Goal: Navigation & Orientation: Find specific page/section

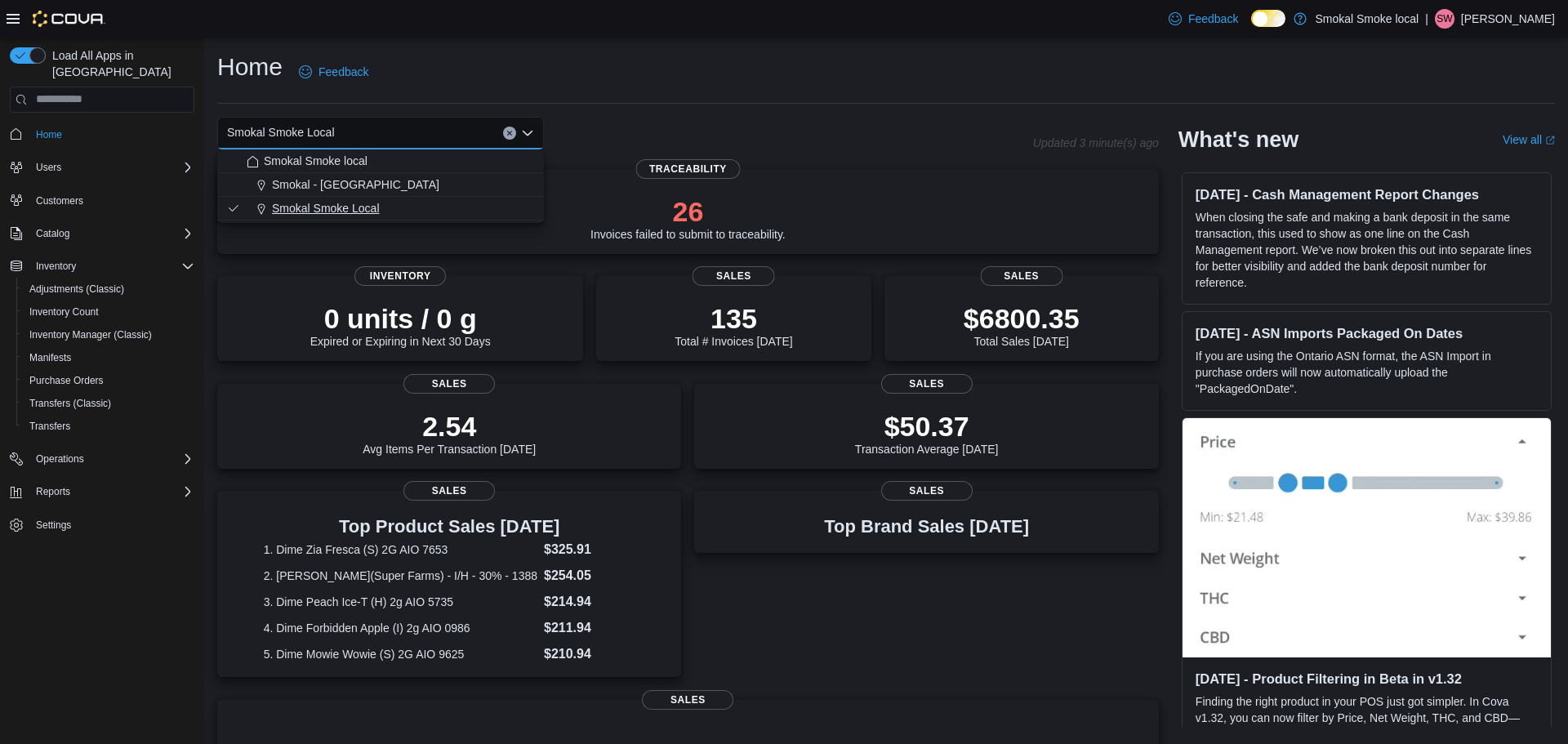
click at [345, 219] on button "Smokal Smoke Local" at bounding box center [380, 209] width 327 height 24
click at [509, 130] on icon "Clear input" at bounding box center [509, 133] width 6 height 6
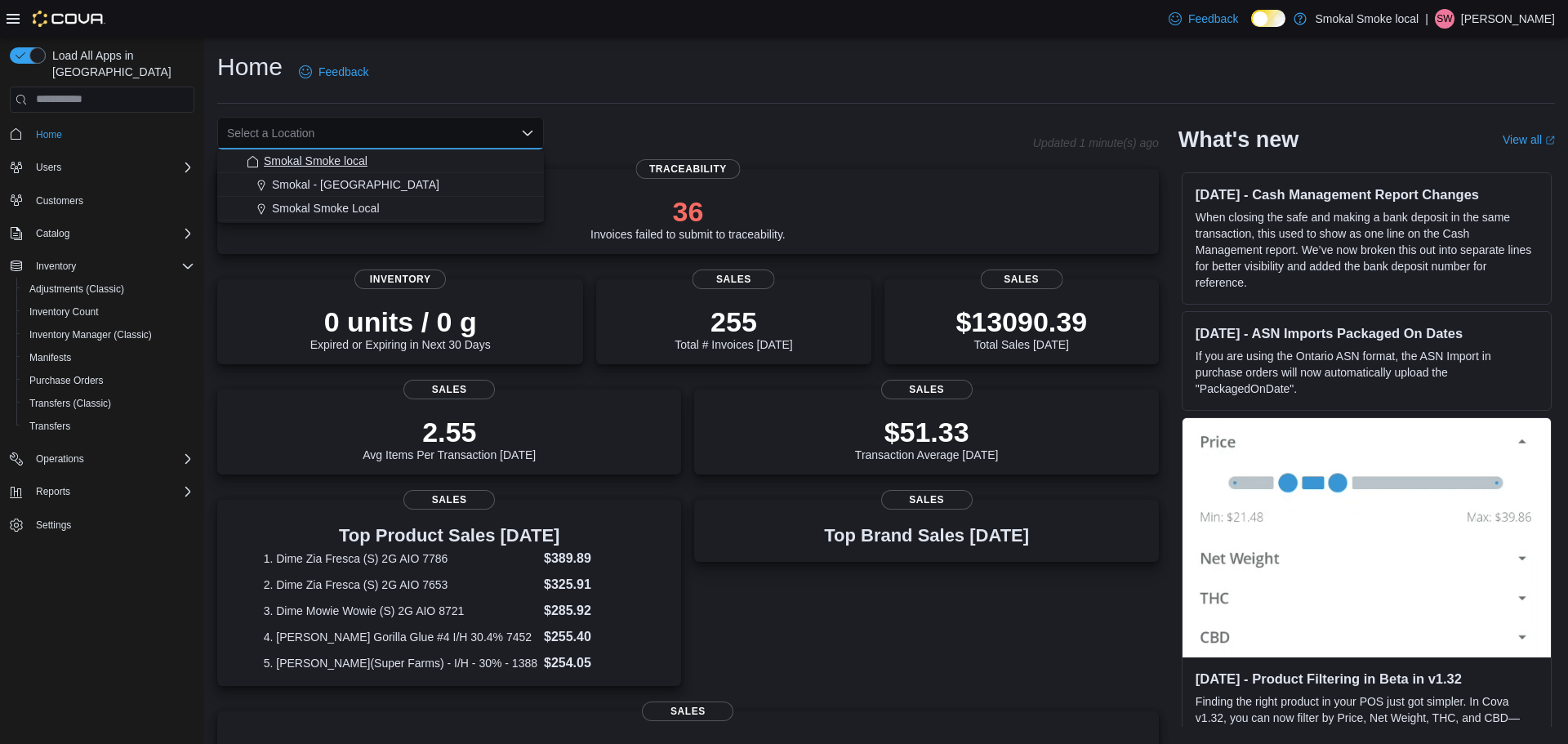
click at [535, 162] on button "Smokal Smoke local" at bounding box center [380, 161] width 327 height 24
click at [513, 134] on button "Clear input" at bounding box center [510, 133] width 13 height 13
click at [931, 81] on div "Home Feedback" at bounding box center [886, 71] width 1338 height 42
click at [292, 136] on div "Select a Location" at bounding box center [380, 134] width 327 height 33
click at [308, 203] on span "Smokal Smoke Local" at bounding box center [326, 209] width 108 height 16
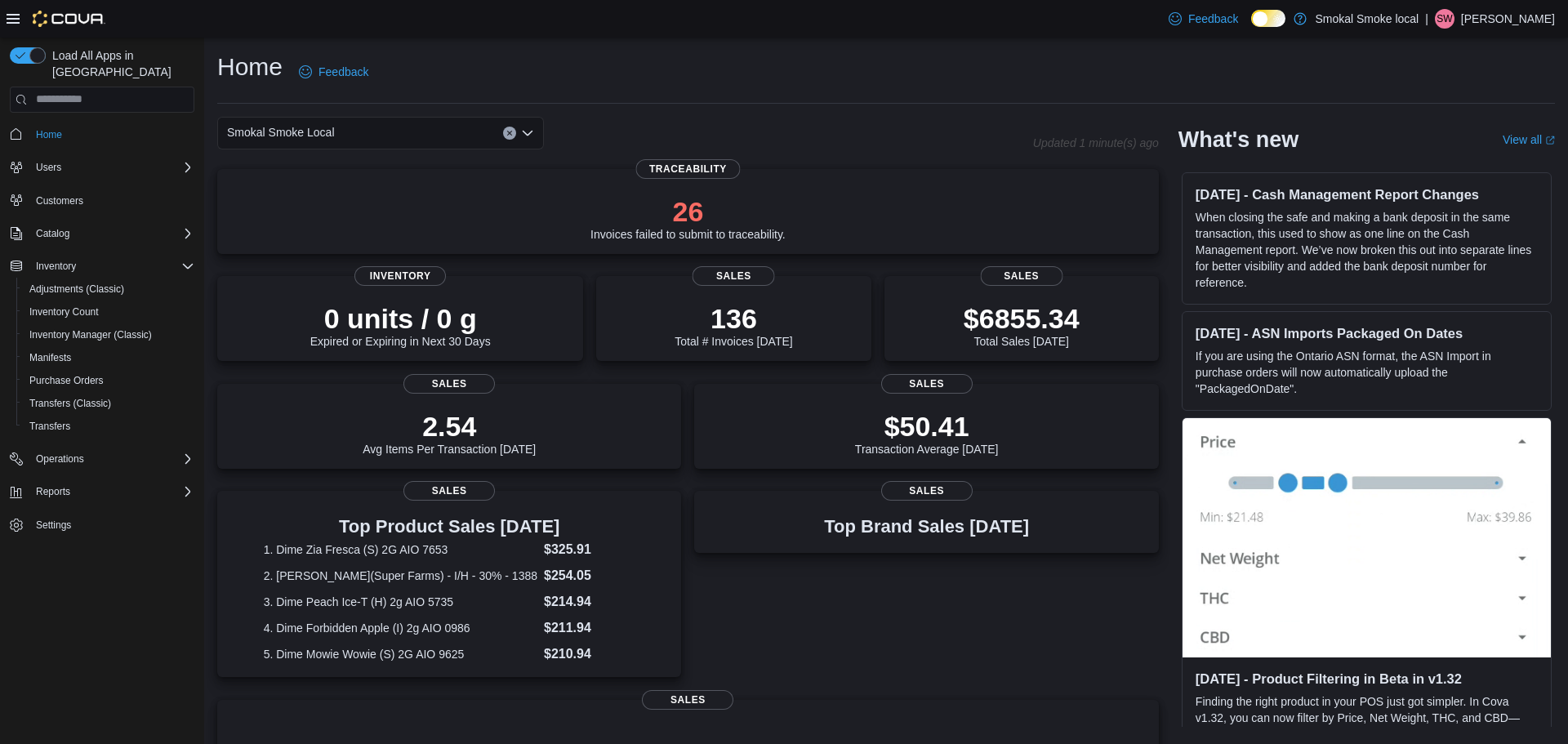
click at [330, 127] on span "Smokal Smoke Local" at bounding box center [281, 132] width 108 height 19
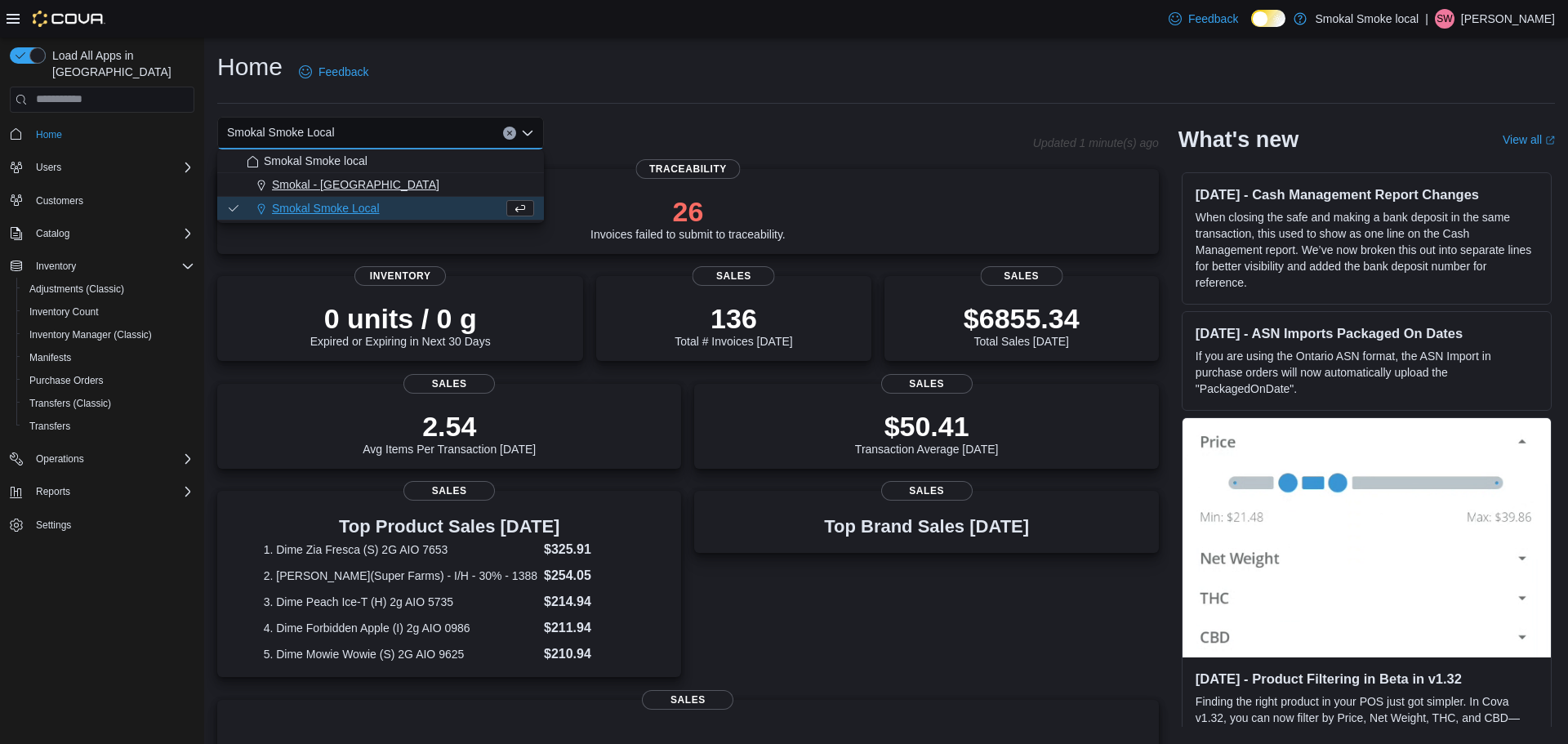
click at [359, 187] on span "Smokal - [GEOGRAPHIC_DATA]" at bounding box center [355, 185] width 168 height 16
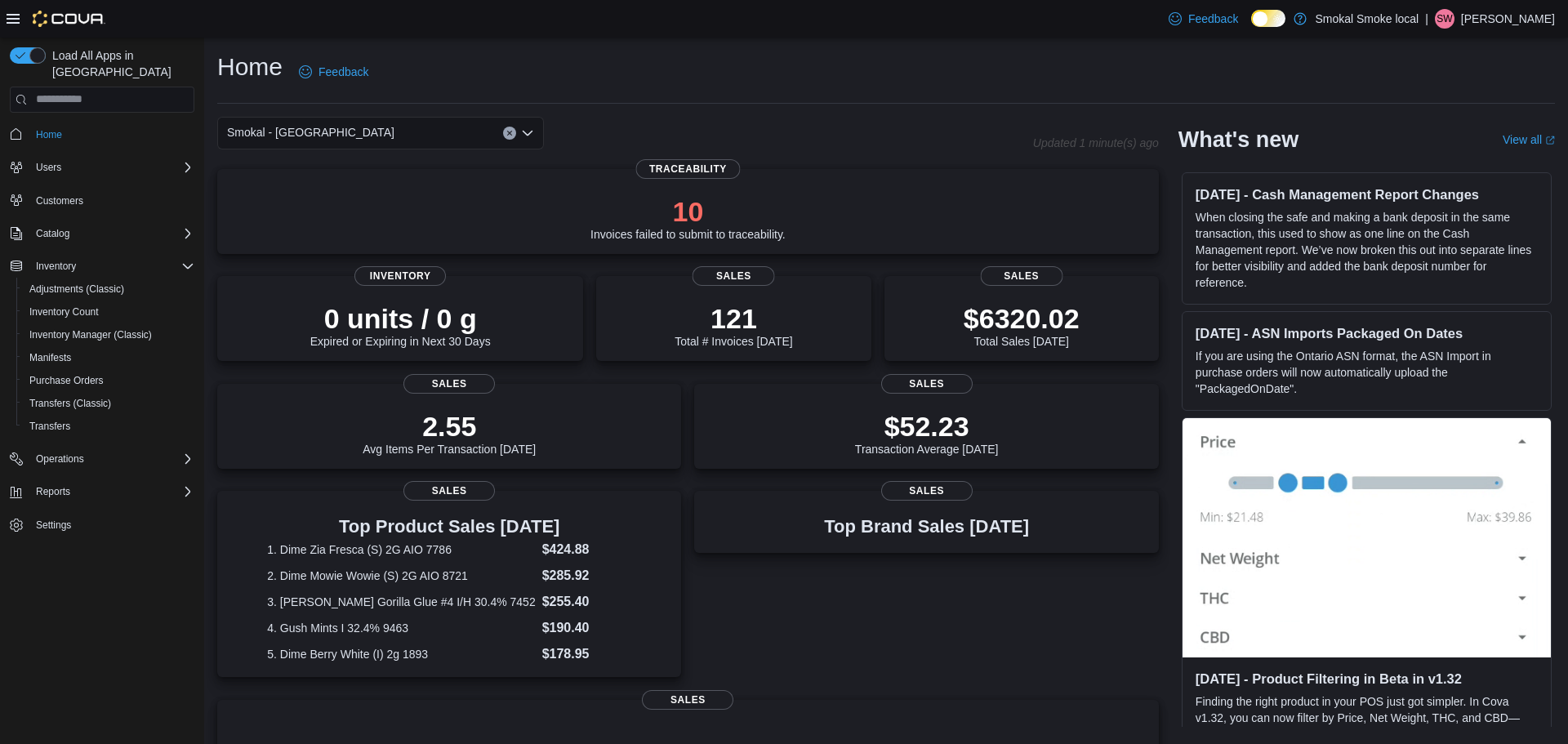
click at [393, 127] on div "Smokal - [GEOGRAPHIC_DATA]" at bounding box center [380, 134] width 327 height 33
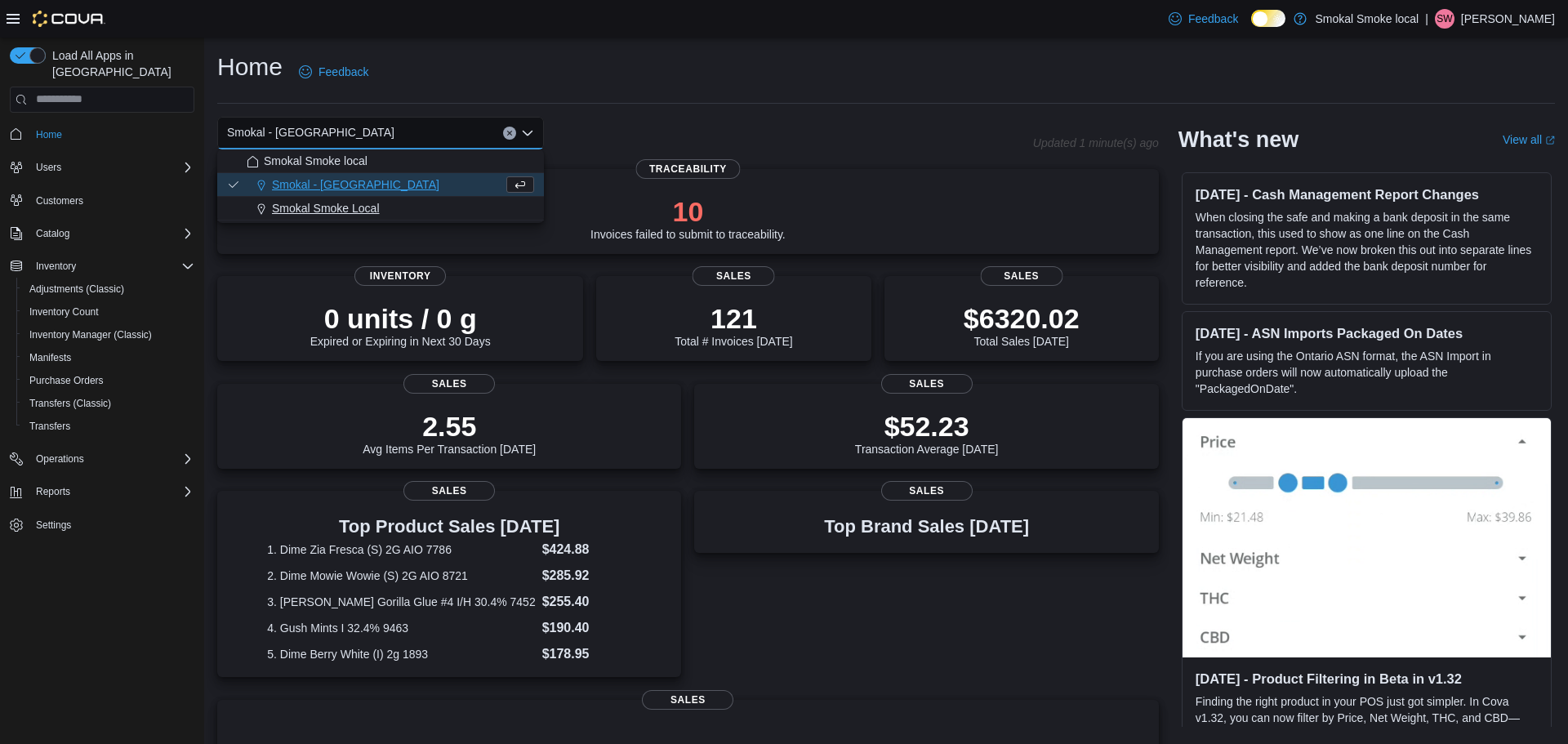
click at [311, 206] on span "Smokal Smoke Local" at bounding box center [326, 209] width 108 height 16
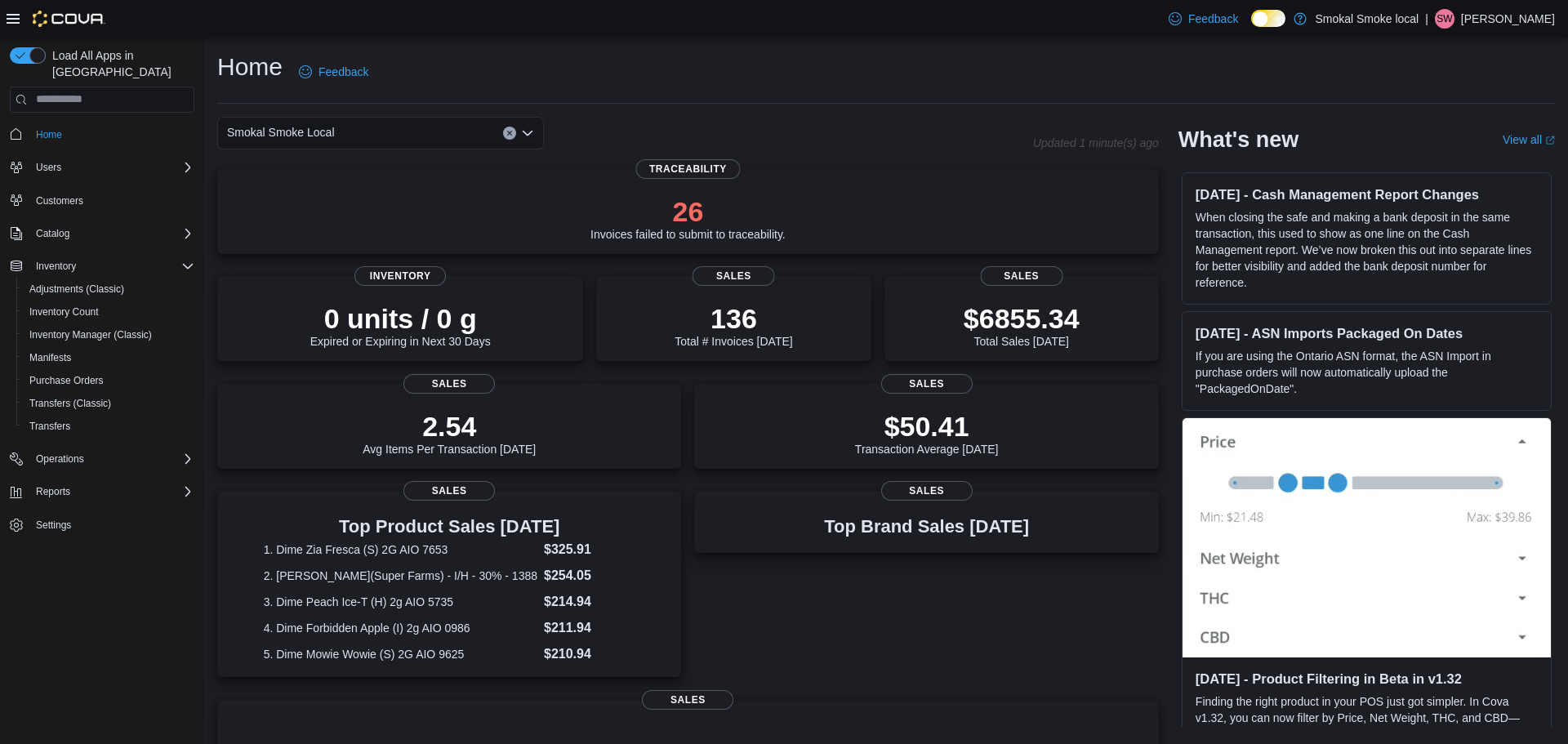
click at [481, 140] on div "Smokal Smoke Local Combo box. Selected. Smokal Smoke Local. Press Backspace to …" at bounding box center [380, 134] width 327 height 33
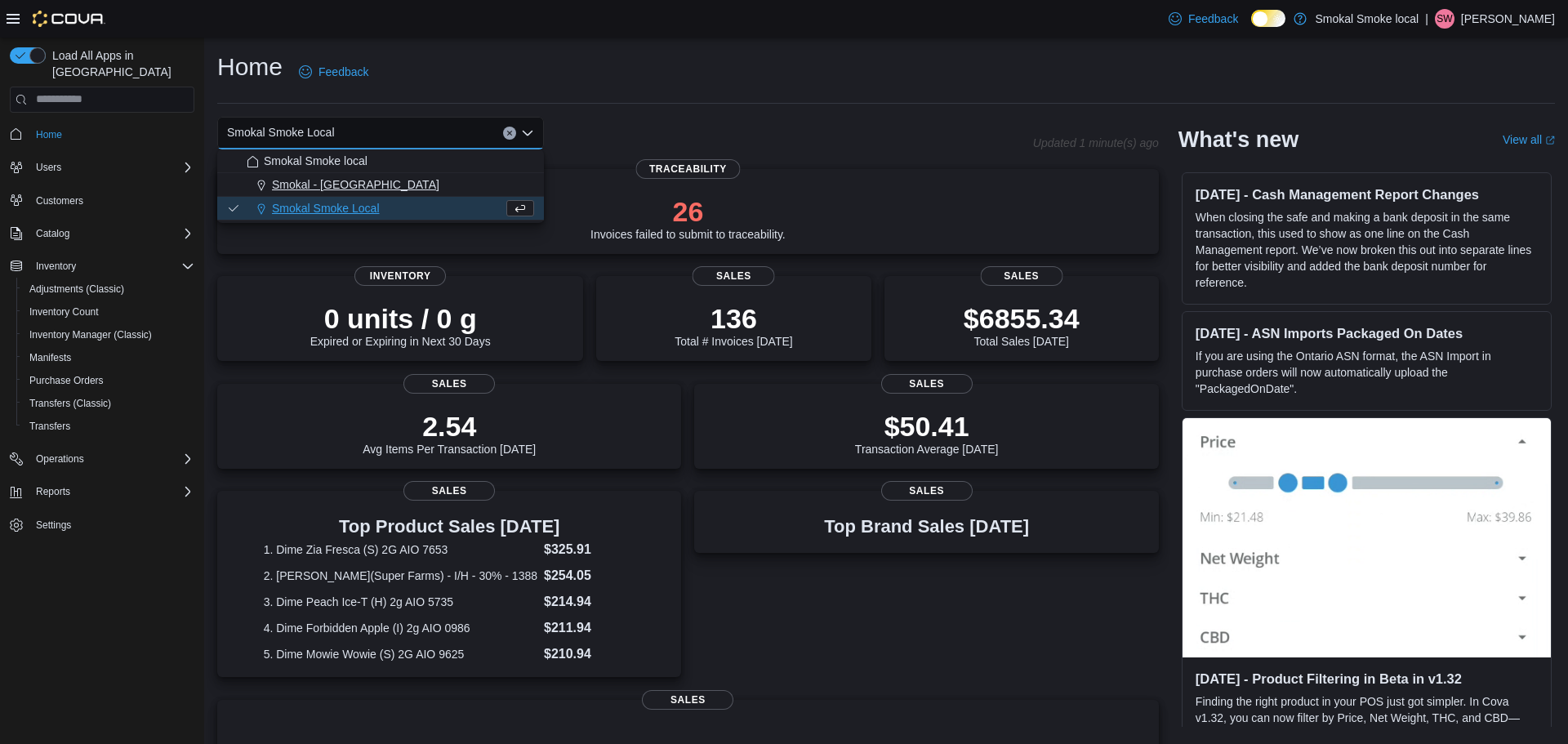
click at [323, 188] on span "Smokal - [GEOGRAPHIC_DATA]" at bounding box center [355, 185] width 168 height 16
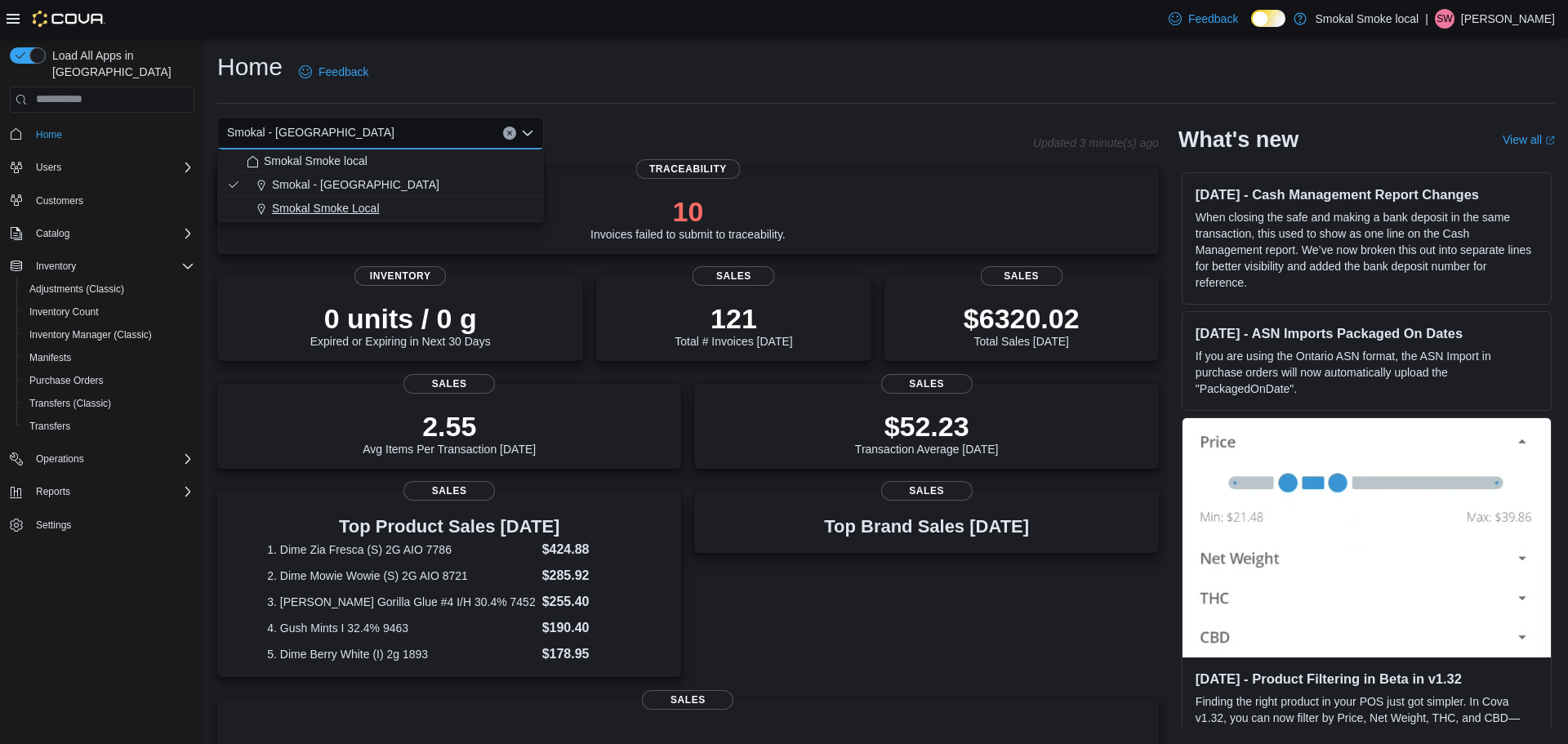
click at [333, 217] on button "Smokal Smoke Local" at bounding box center [380, 209] width 327 height 24
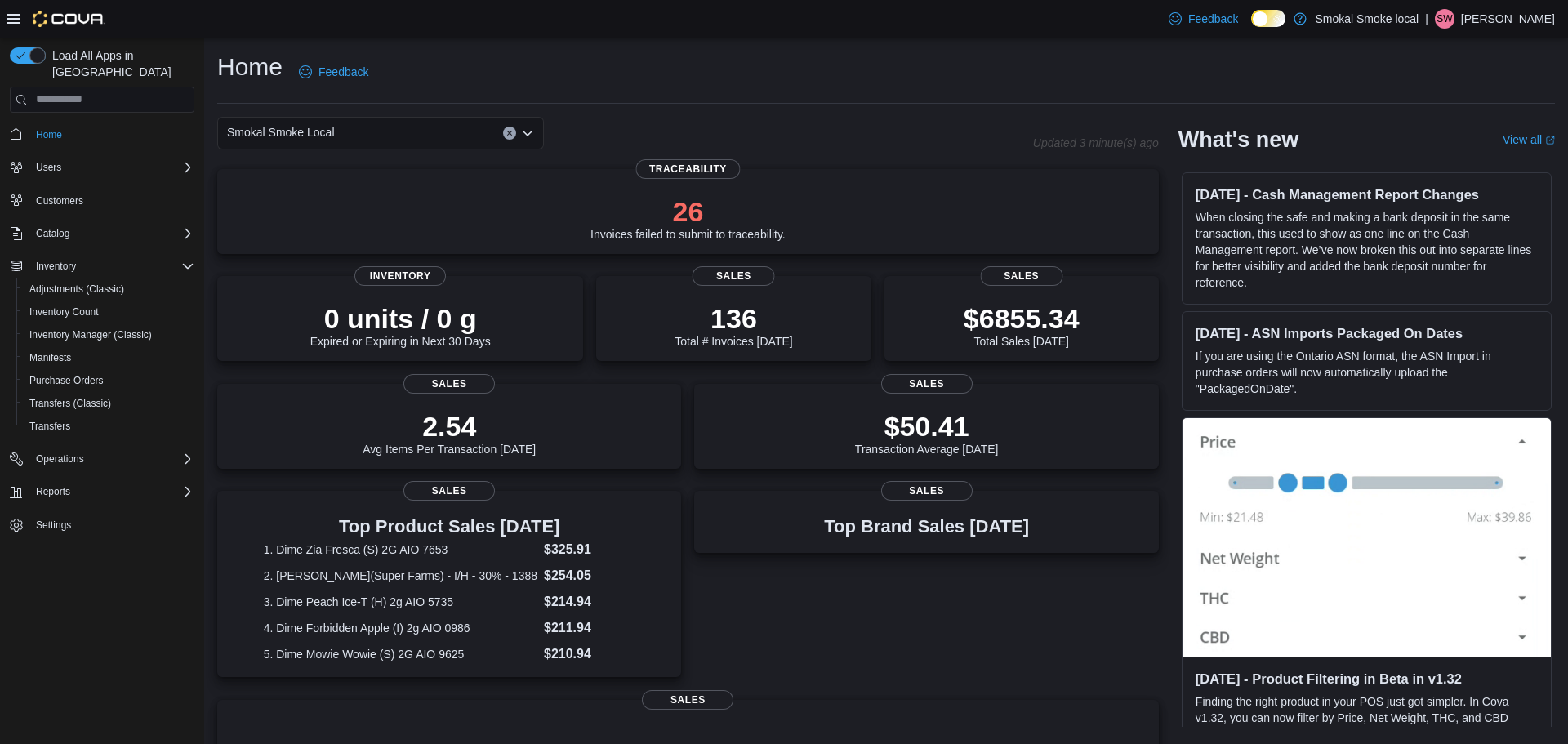
click at [438, 141] on div "Smokal Smoke Local Combo box. Selected. Smokal Smoke Local. Press Backspace to …" at bounding box center [380, 134] width 327 height 33
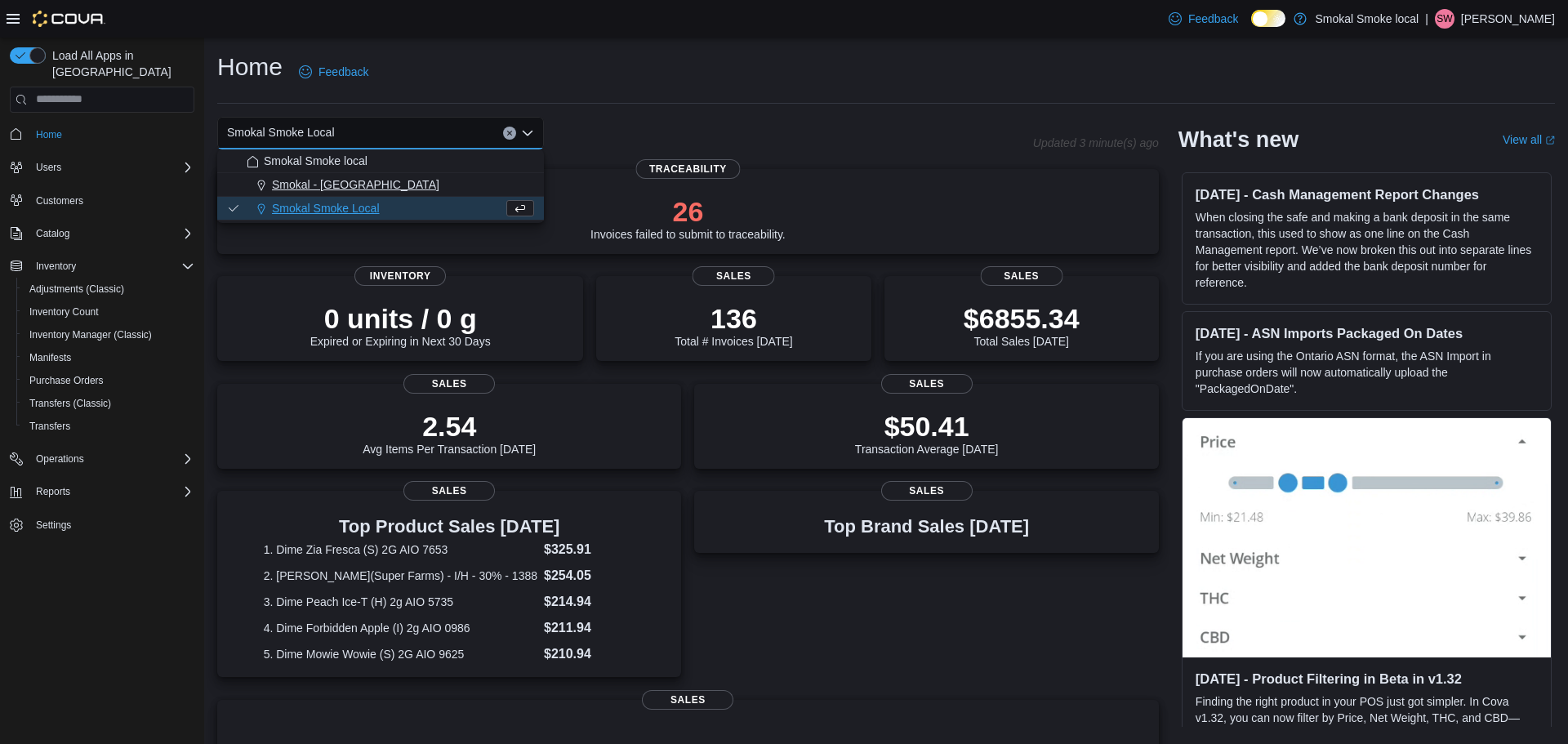
click at [330, 189] on span "Smokal - [GEOGRAPHIC_DATA]" at bounding box center [355, 185] width 168 height 16
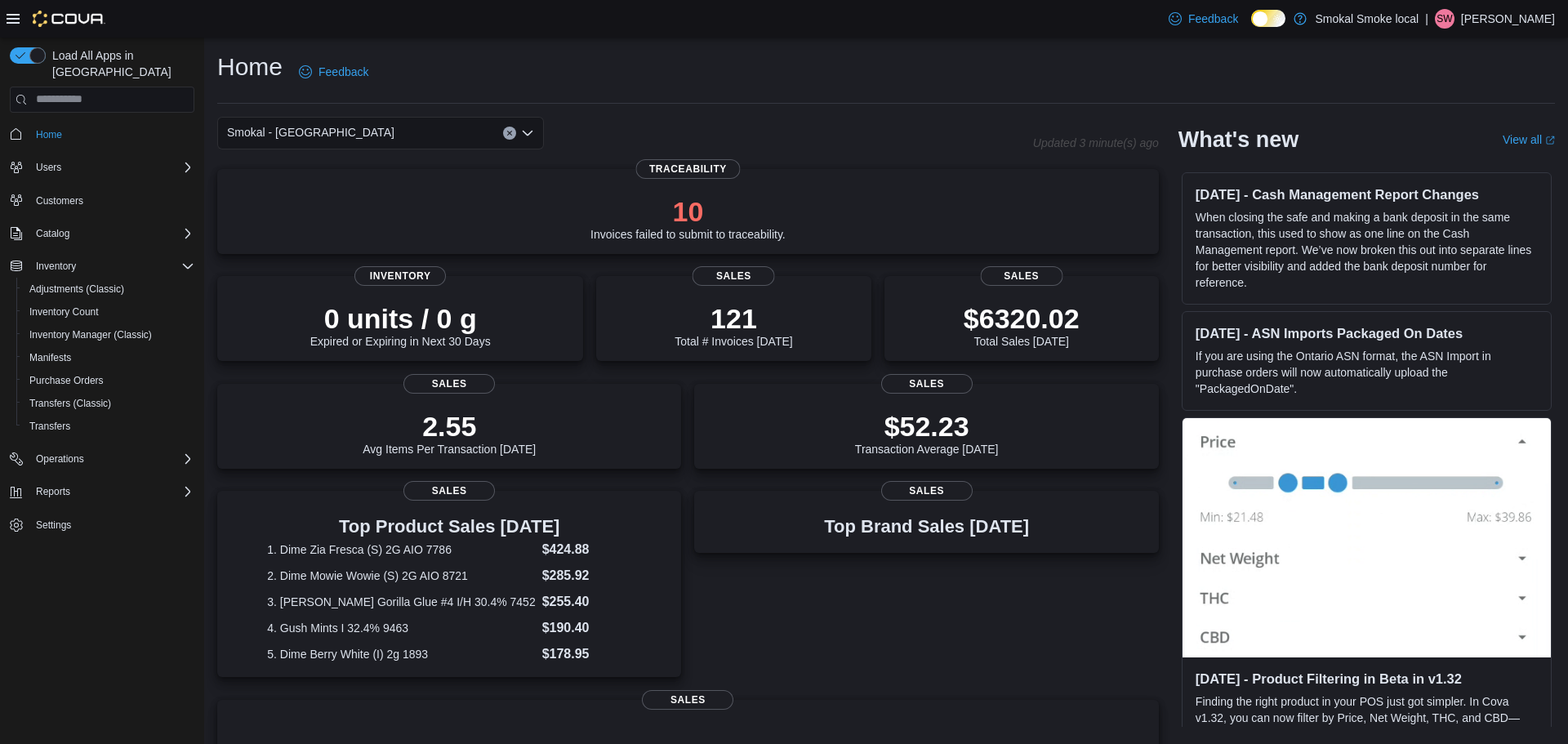
click at [319, 130] on div "Smokal - [PERSON_NAME] Combo box. Selected. [GEOGRAPHIC_DATA] - [GEOGRAPHIC_DAT…" at bounding box center [380, 134] width 327 height 33
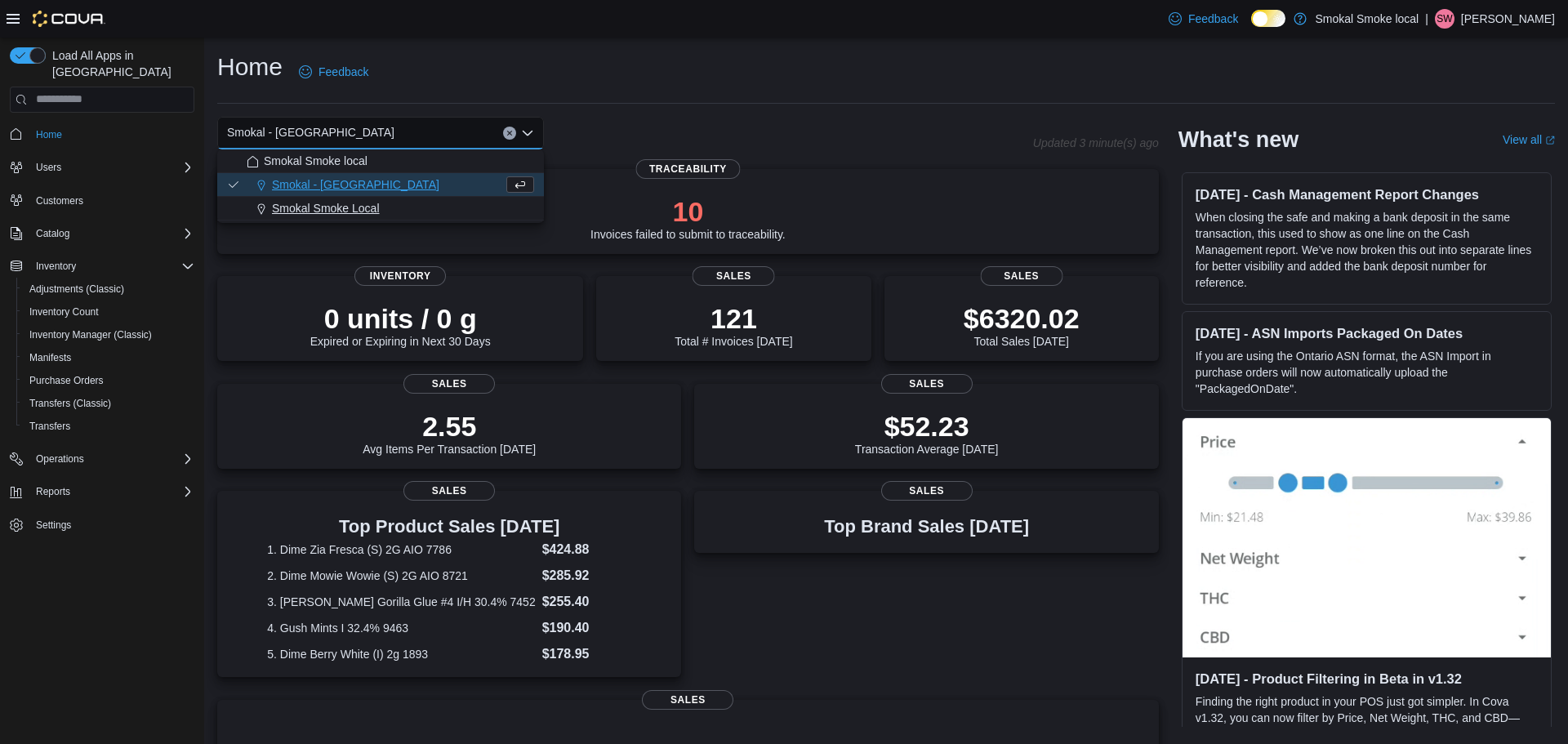
click at [390, 205] on div "Smokal Smoke Local" at bounding box center [391, 209] width 287 height 16
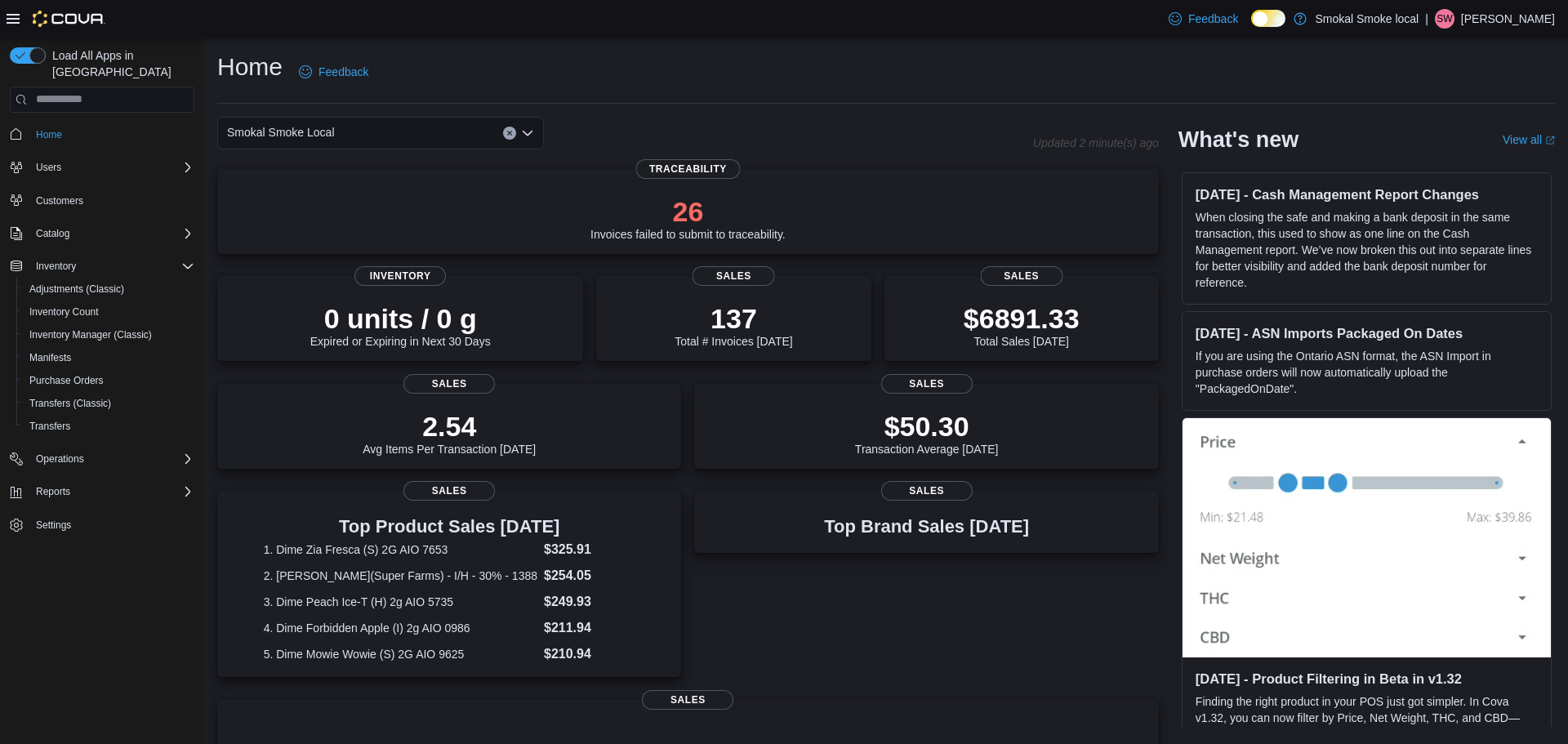
click at [504, 135] on button "Clear input" at bounding box center [510, 133] width 13 height 13
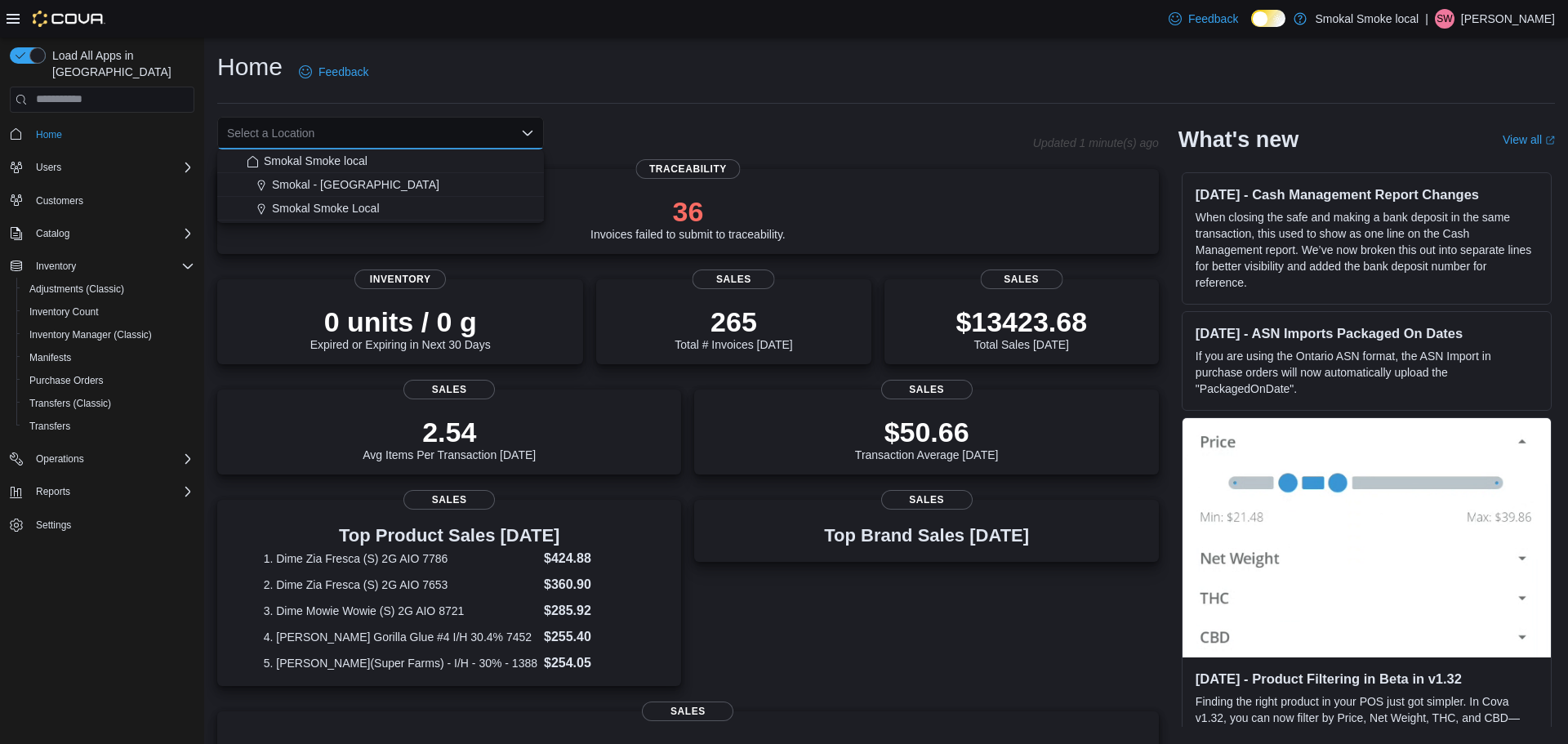
click at [528, 133] on icon "Close list of options" at bounding box center [527, 132] width 10 height 5
click at [573, 110] on div "Home Feedback Select a Location Updated 1 minute(s) ago 36 Invoices failed to s…" at bounding box center [886, 549] width 1364 height 1023
